Goal: Information Seeking & Learning: Learn about a topic

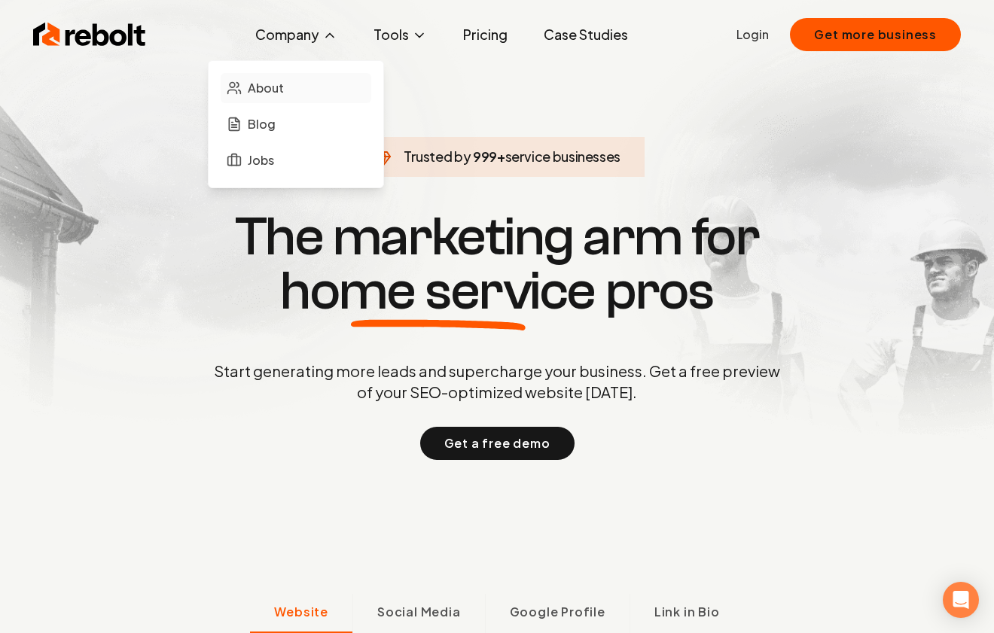
click at [293, 91] on link "About" at bounding box center [296, 88] width 151 height 30
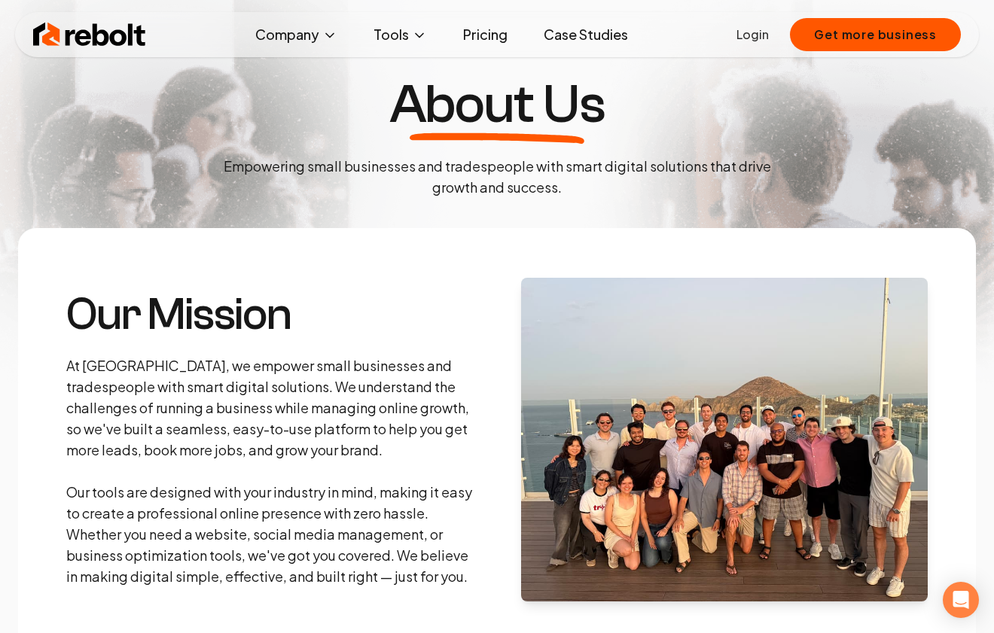
scroll to position [61, 0]
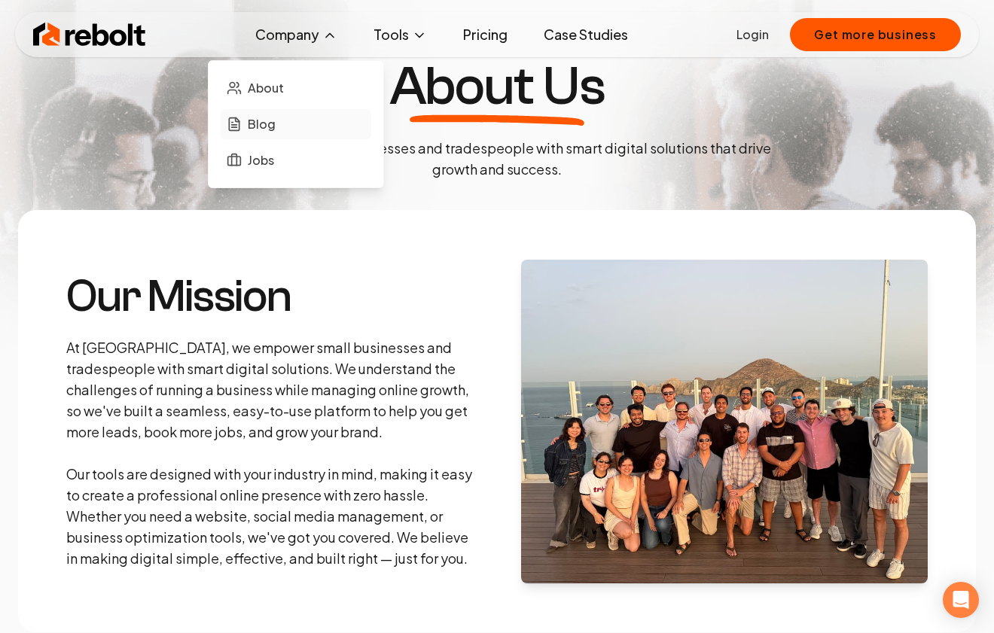
click at [293, 115] on link "Blog" at bounding box center [296, 124] width 151 height 30
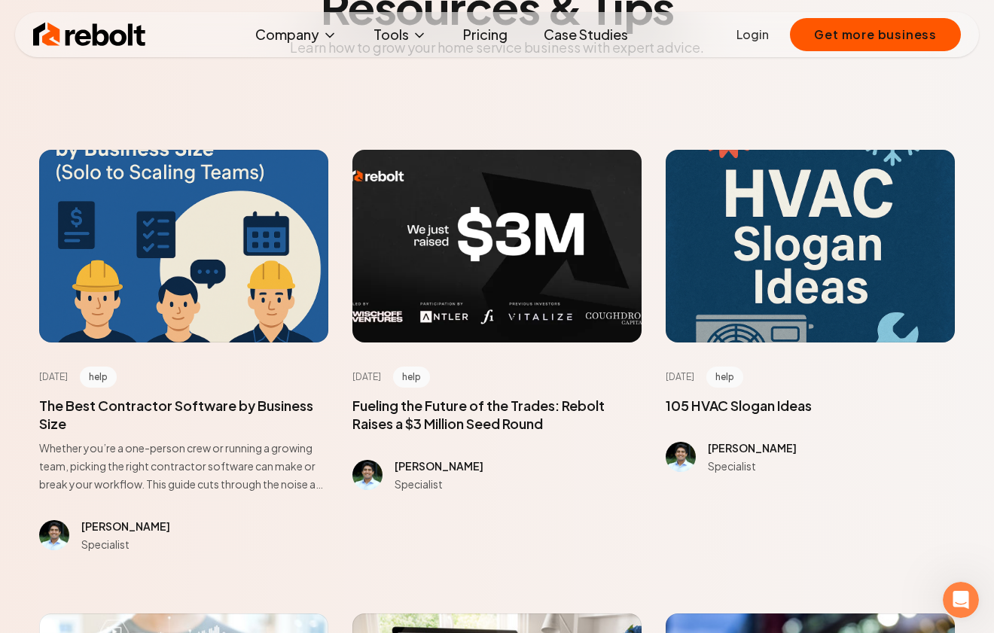
scroll to position [177, 0]
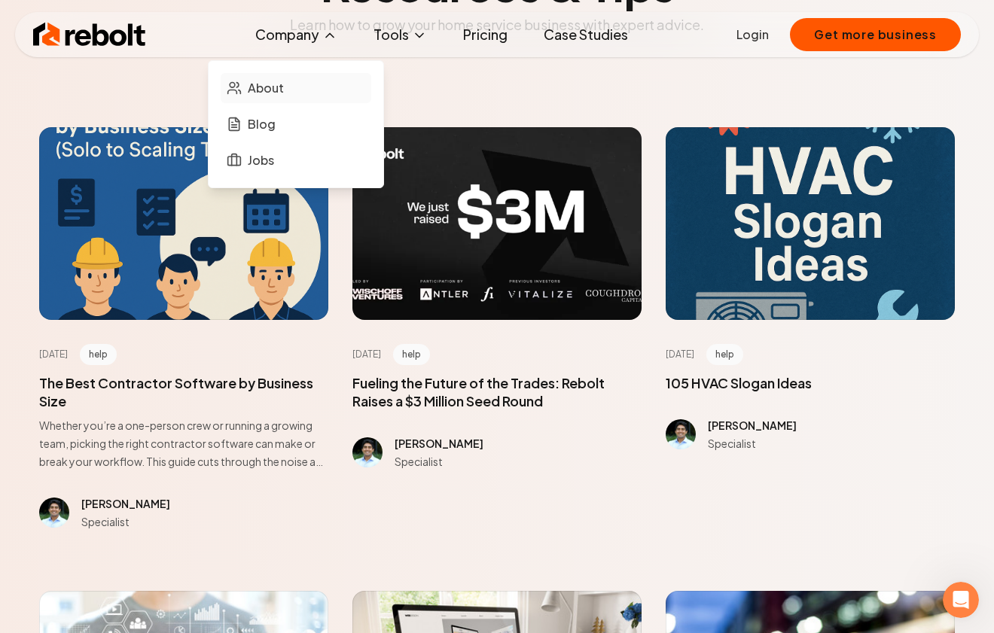
click at [284, 86] on span "About" at bounding box center [266, 88] width 36 height 18
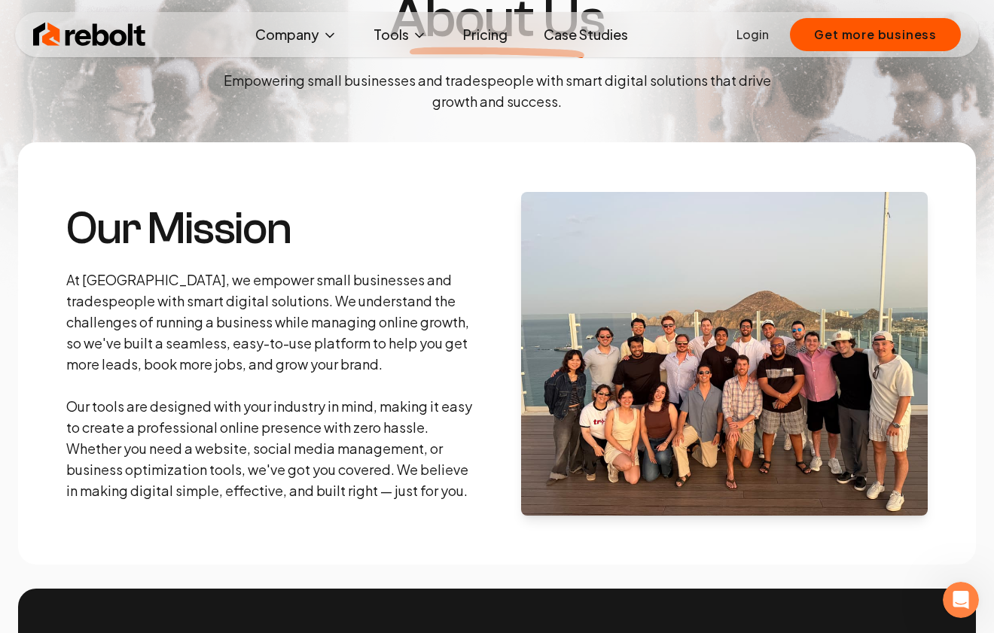
scroll to position [135, 0]
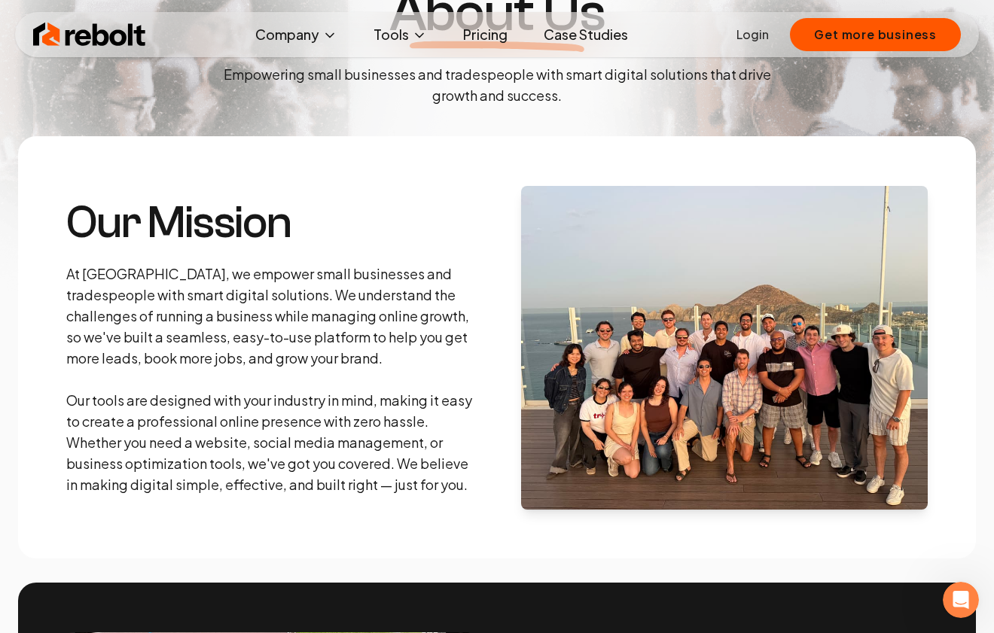
click at [84, 27] on img at bounding box center [89, 35] width 113 height 30
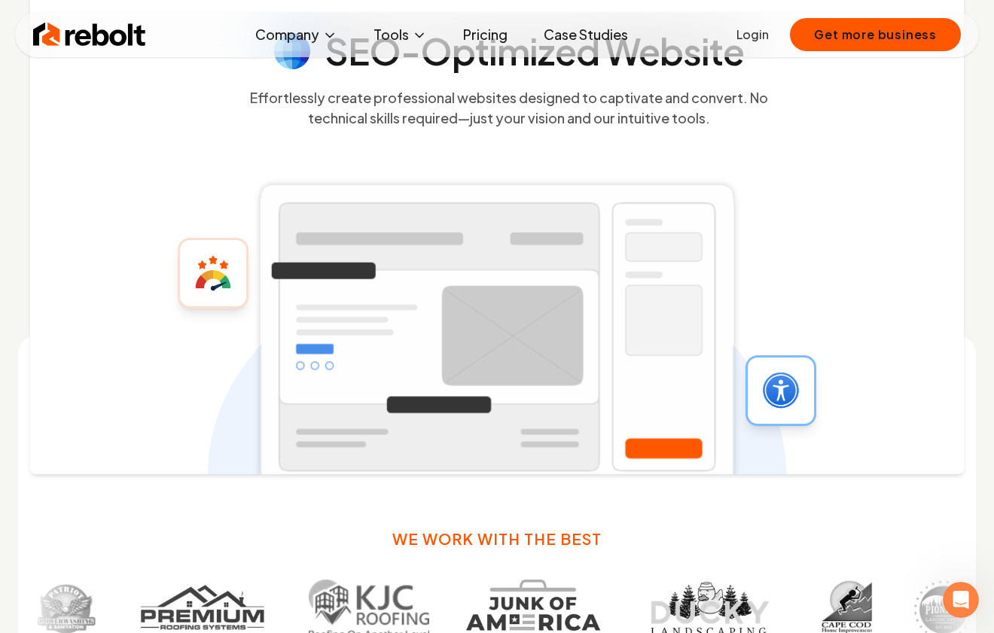
scroll to position [862, 0]
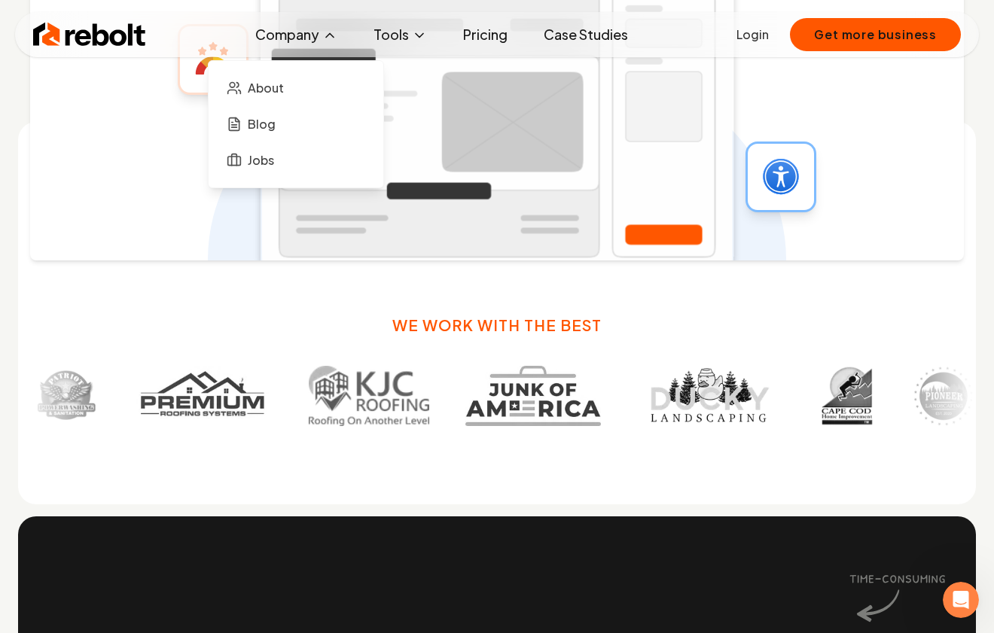
click at [316, 35] on button "Company" at bounding box center [296, 35] width 106 height 30
click at [274, 130] on span "Blog" at bounding box center [262, 124] width 28 height 18
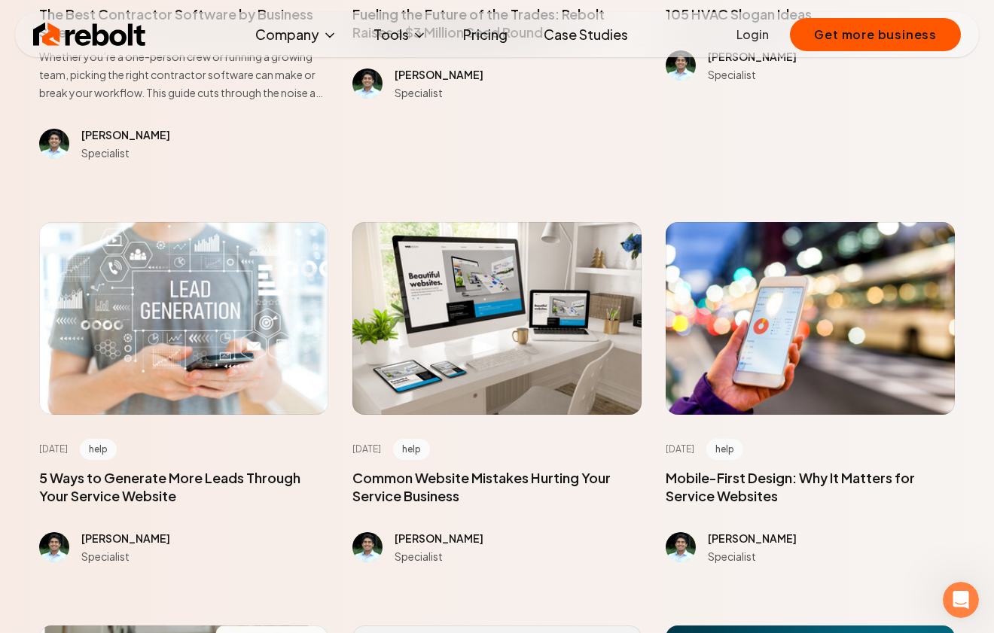
scroll to position [310, 0]
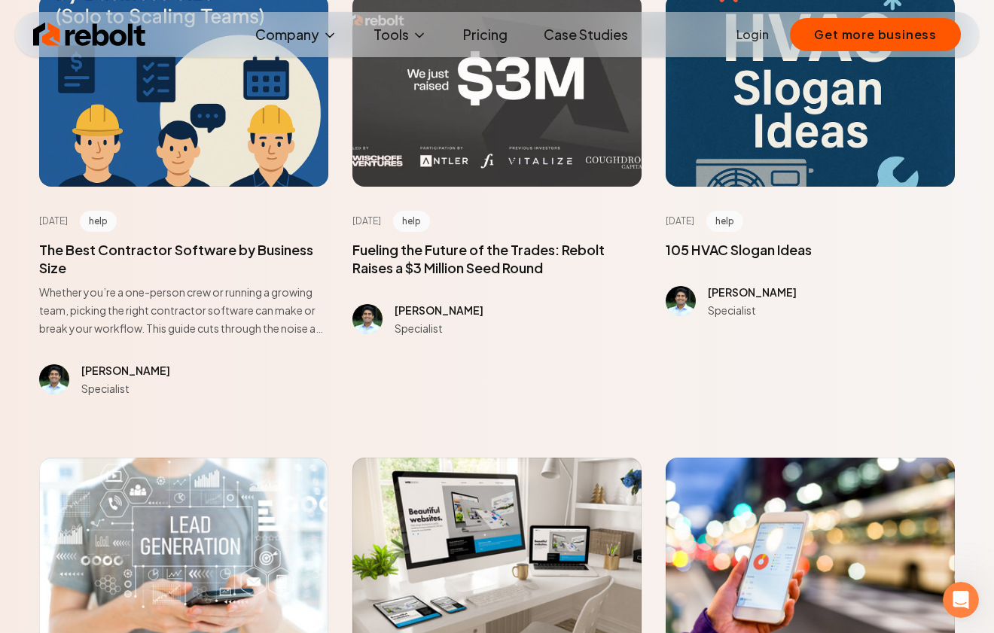
click at [490, 164] on div at bounding box center [497, 90] width 289 height 193
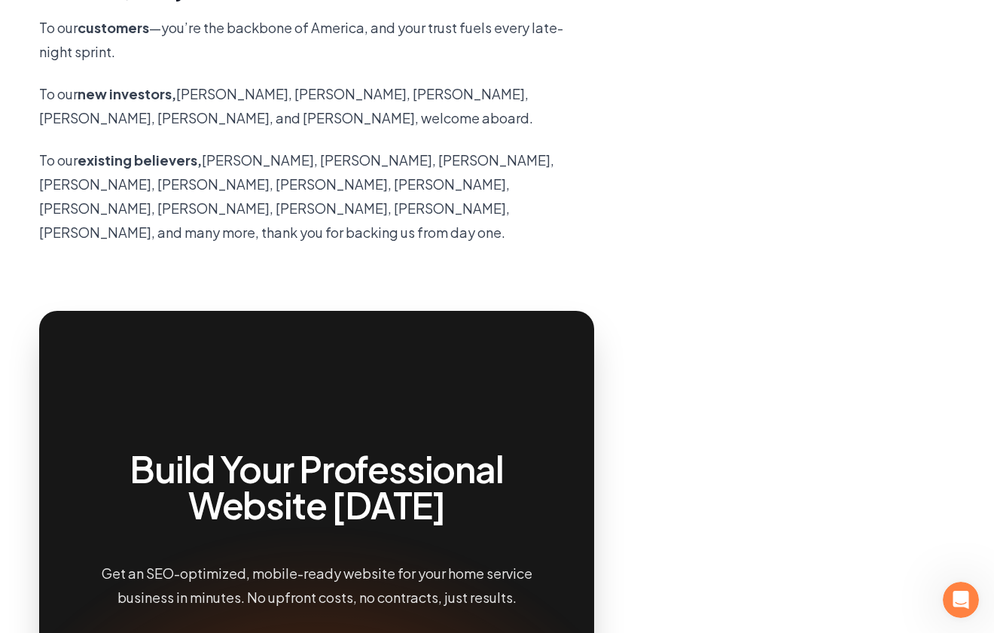
scroll to position [912, 0]
